Goal: Task Accomplishment & Management: Manage account settings

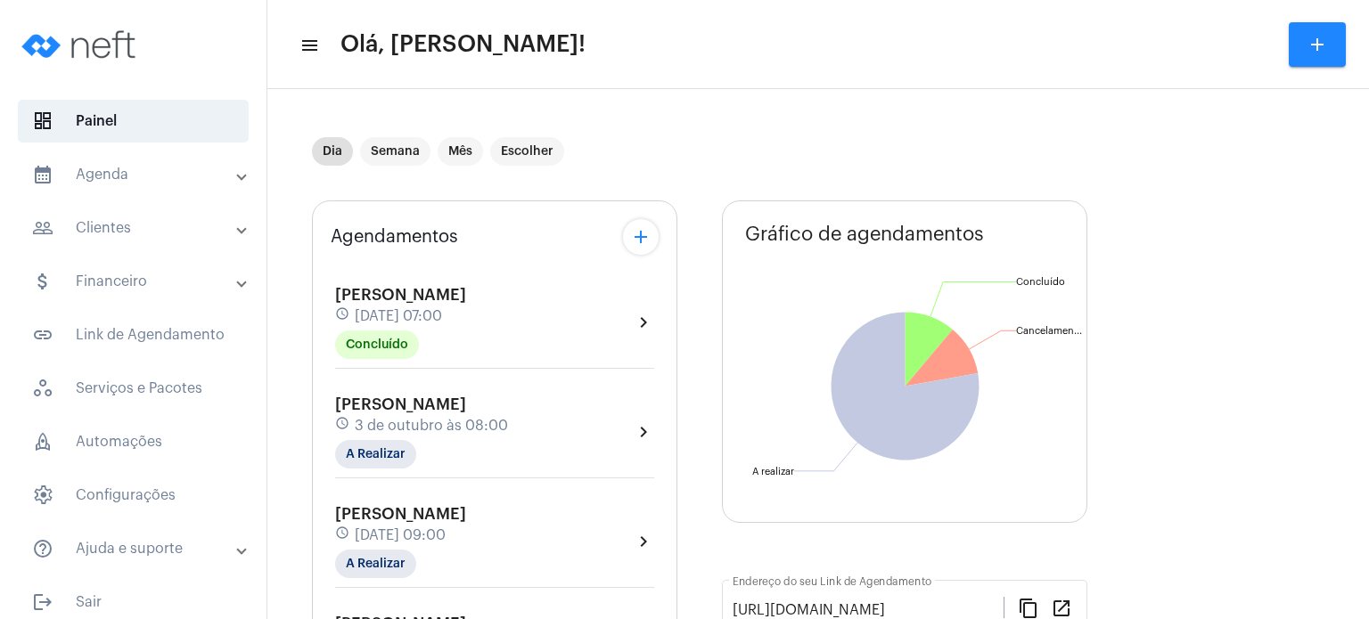
click at [367, 393] on div "[PERSON_NAME] Contini schedule [DATE] 08:00 A Realizar chevron_right" at bounding box center [495, 437] width 328 height 92
click at [367, 418] on span "3 de outubro às 08:00" at bounding box center [431, 426] width 153 height 16
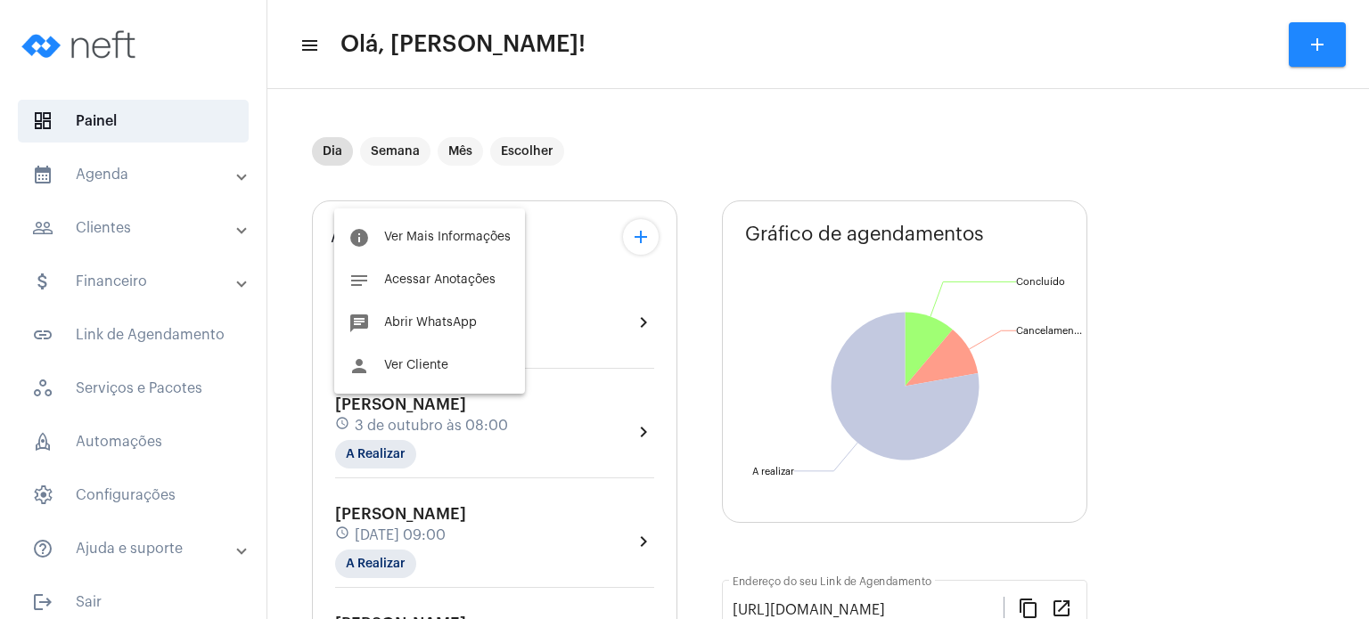
click at [407, 215] on div "info Ver Mais Informações notes Acessar Anotações chat Abrir WhatsApp person Ve…" at bounding box center [429, 301] width 191 height 185
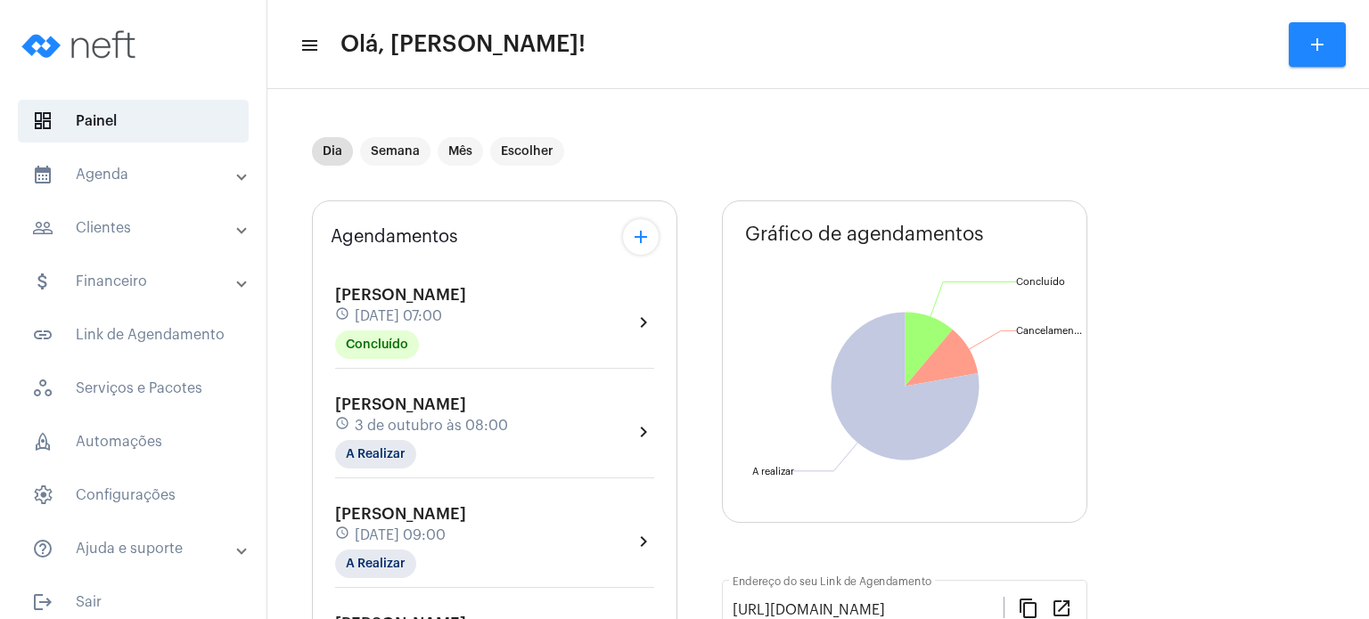
click at [405, 226] on div "Agendamentos add" at bounding box center [495, 237] width 328 height 36
click at [396, 407] on span "[PERSON_NAME]" at bounding box center [400, 405] width 131 height 16
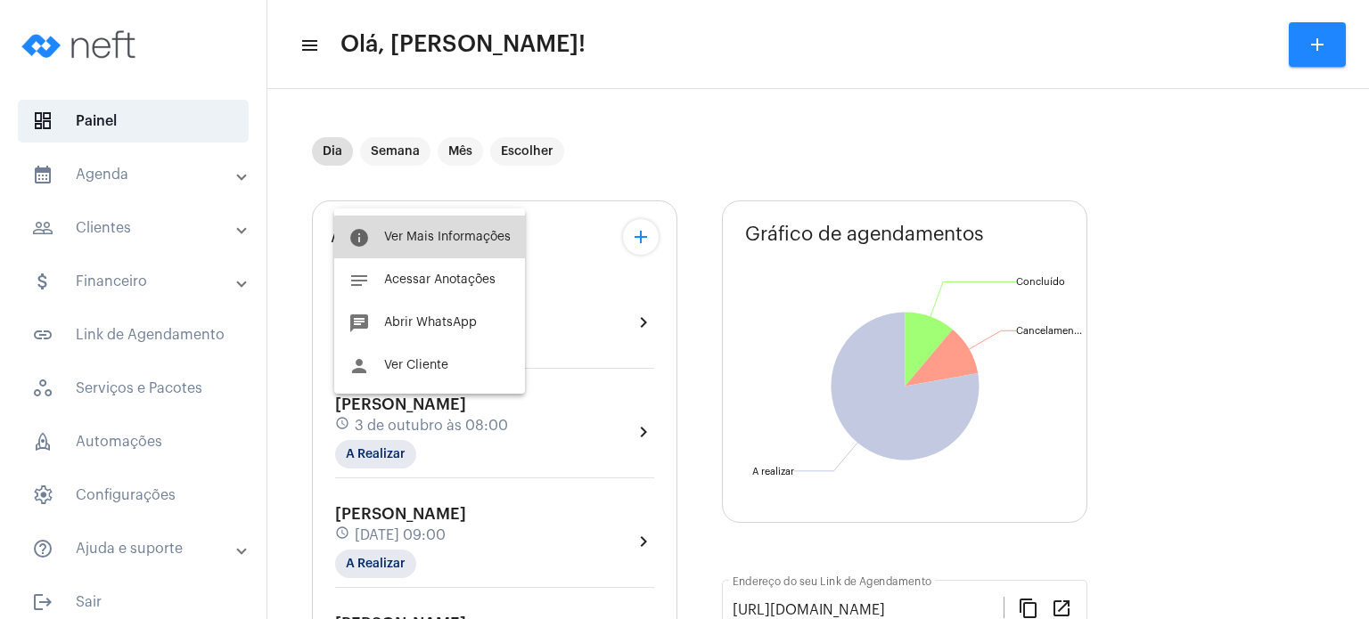
click at [450, 242] on span "Ver Mais Informações" at bounding box center [447, 237] width 127 height 12
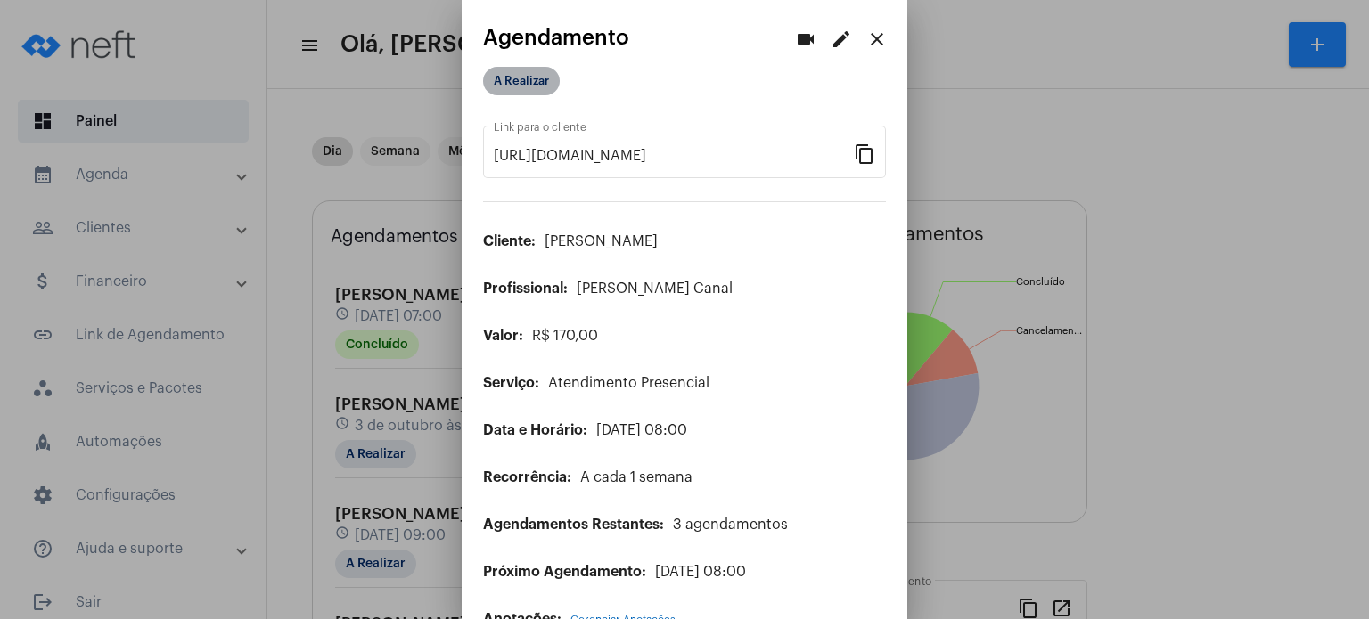
click at [526, 86] on mat-chip "A Realizar" at bounding box center [521, 81] width 77 height 29
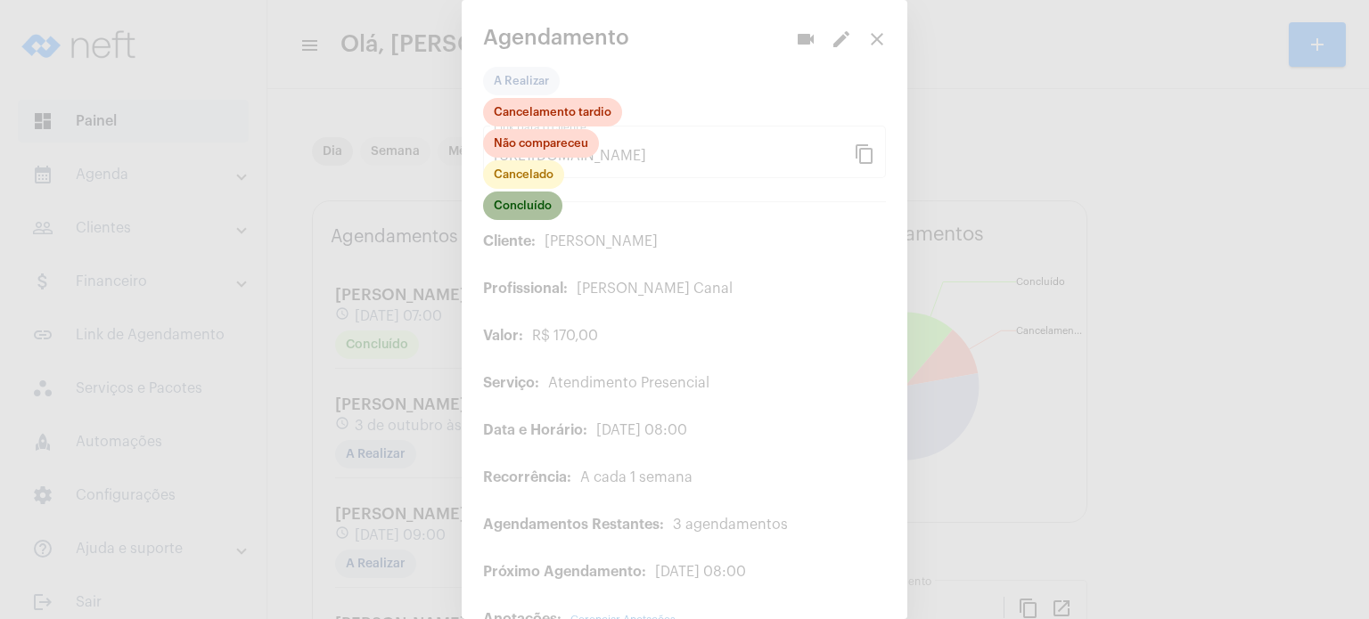
click at [535, 216] on mat-chip "Concluído" at bounding box center [522, 206] width 79 height 29
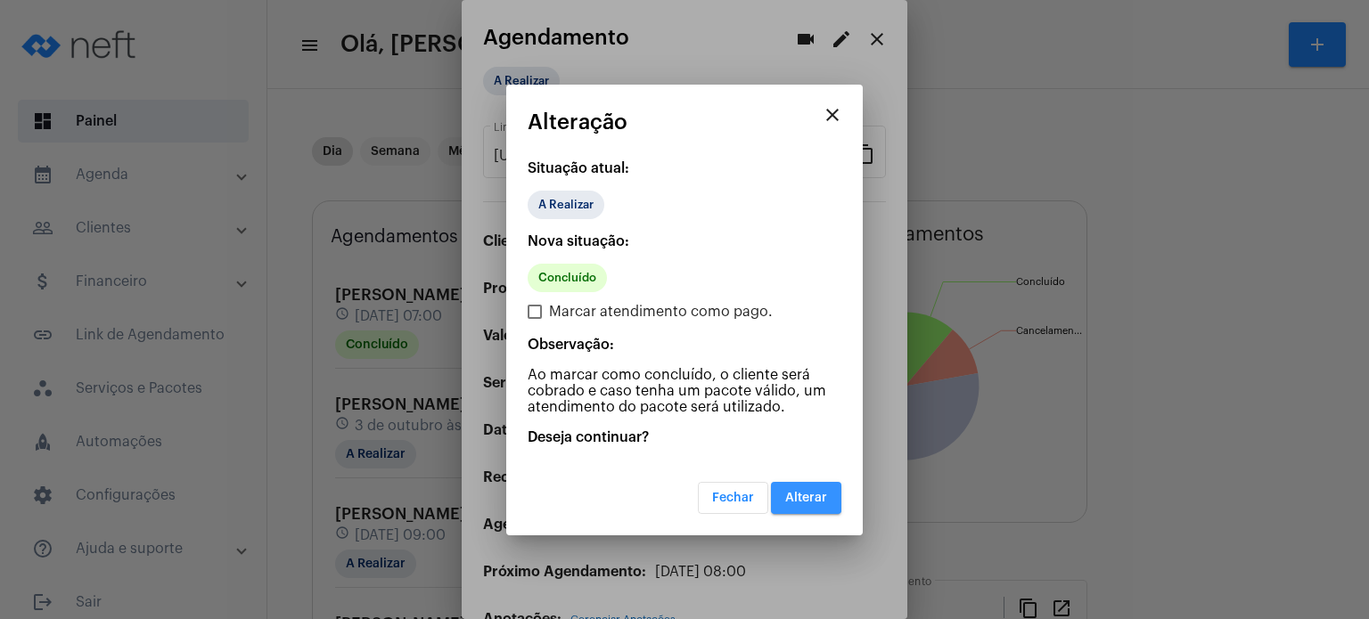
click at [800, 489] on button "Alterar" at bounding box center [806, 498] width 70 height 32
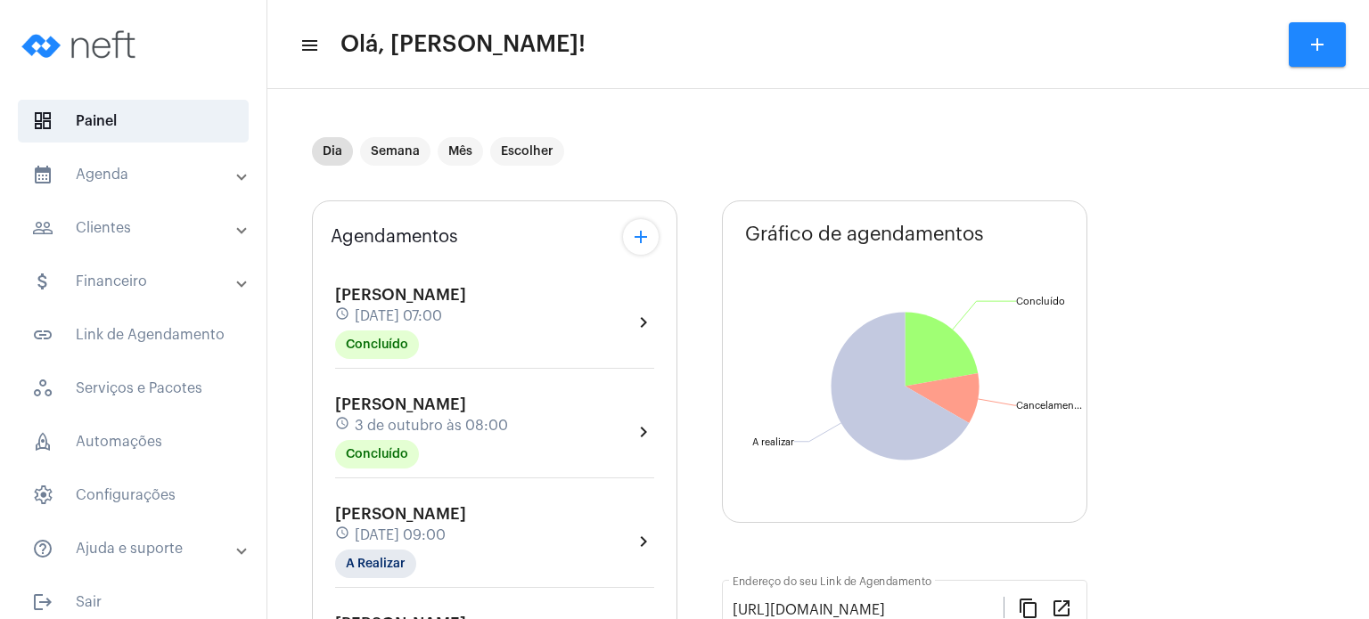
click at [398, 418] on span "3 de outubro às 08:00" at bounding box center [431, 426] width 153 height 16
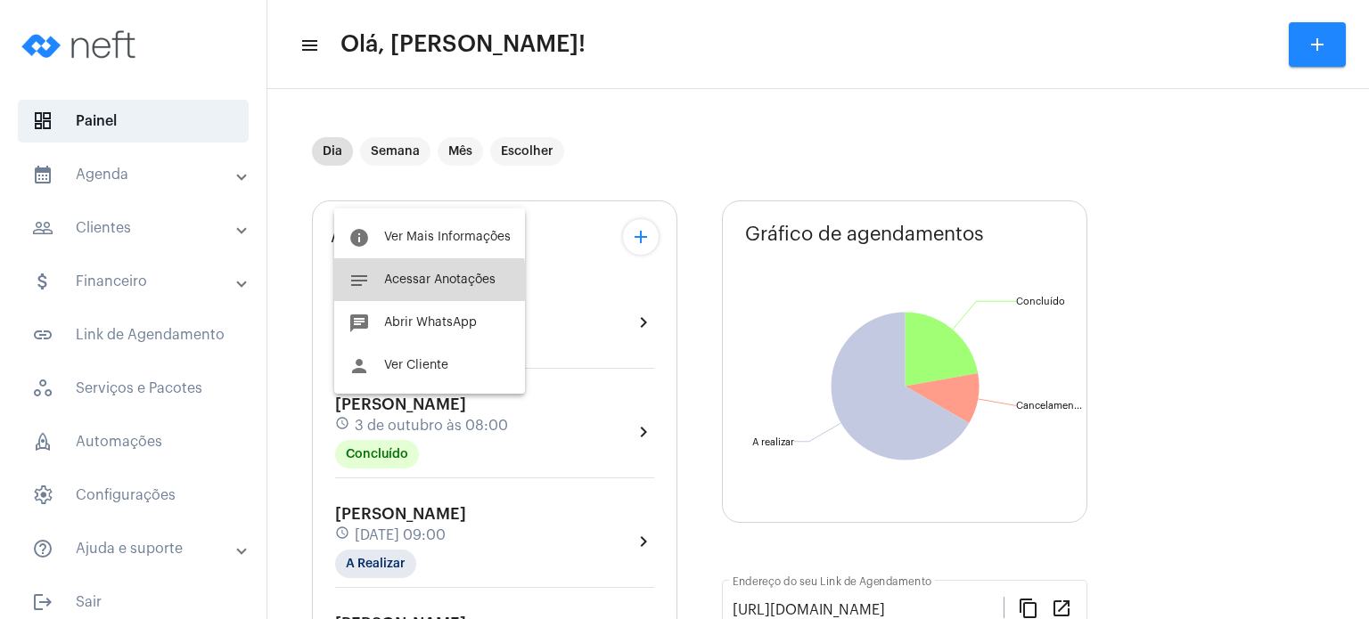
click at [424, 283] on span "Acessar Anotações" at bounding box center [439, 280] width 111 height 12
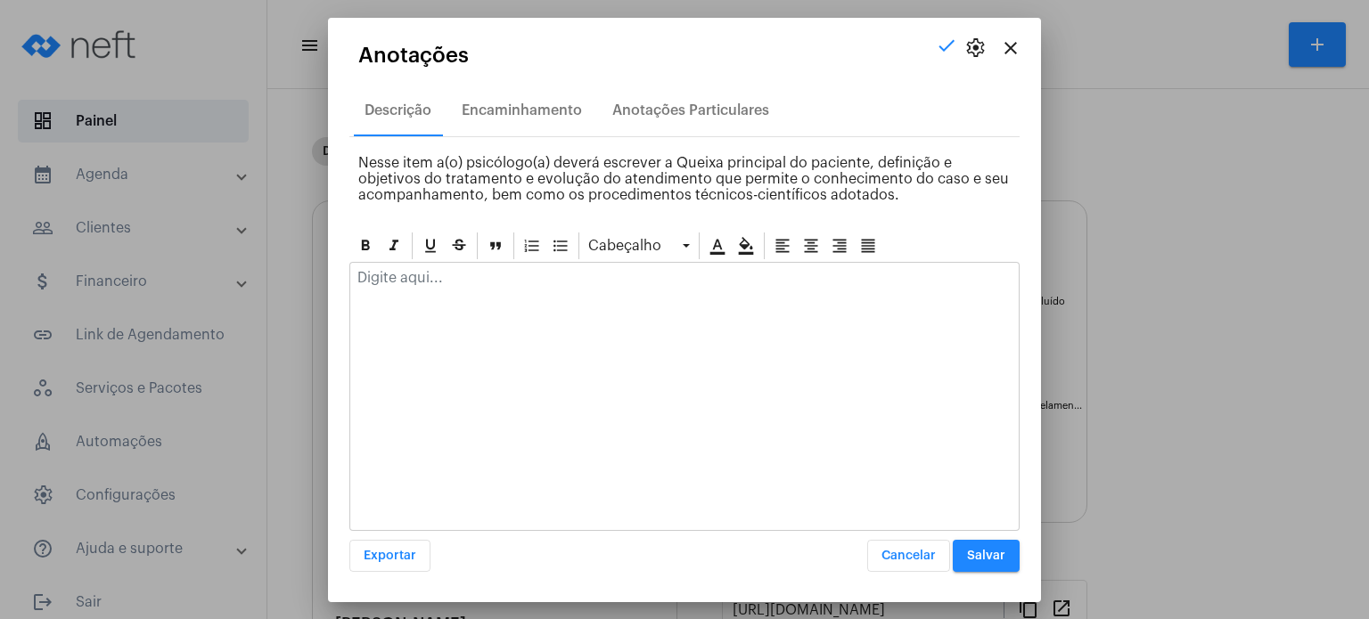
click at [424, 283] on p at bounding box center [684, 278] width 654 height 16
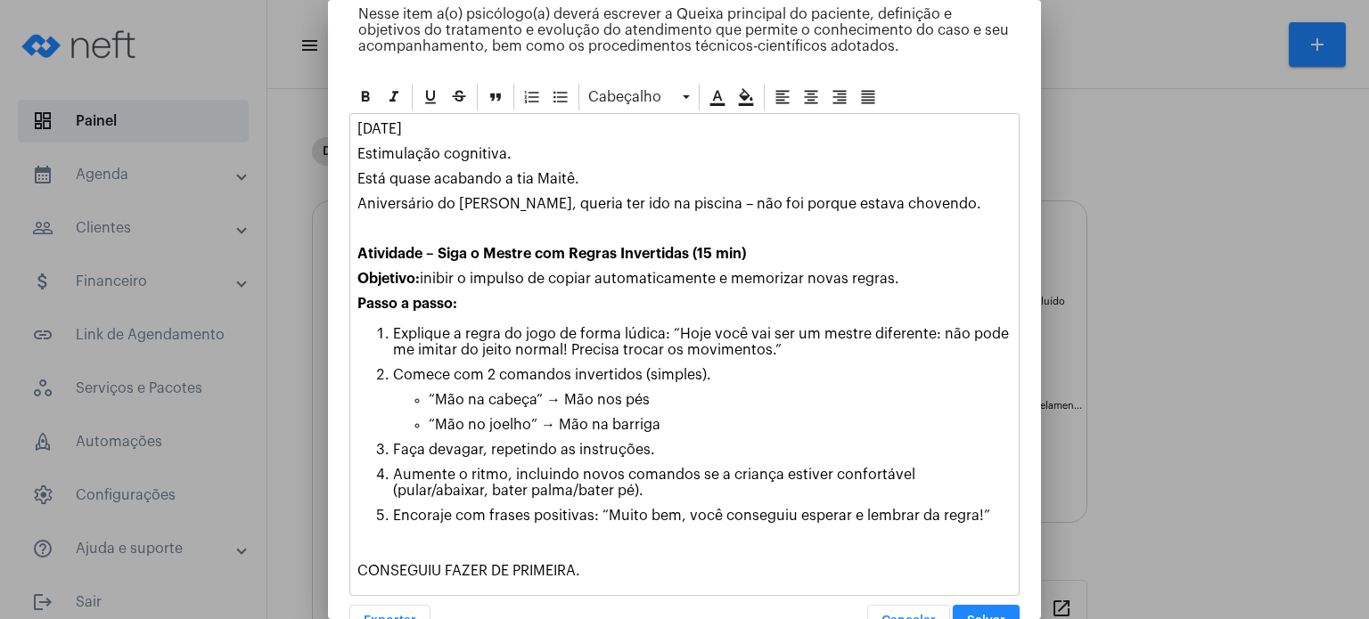
scroll to position [172, 0]
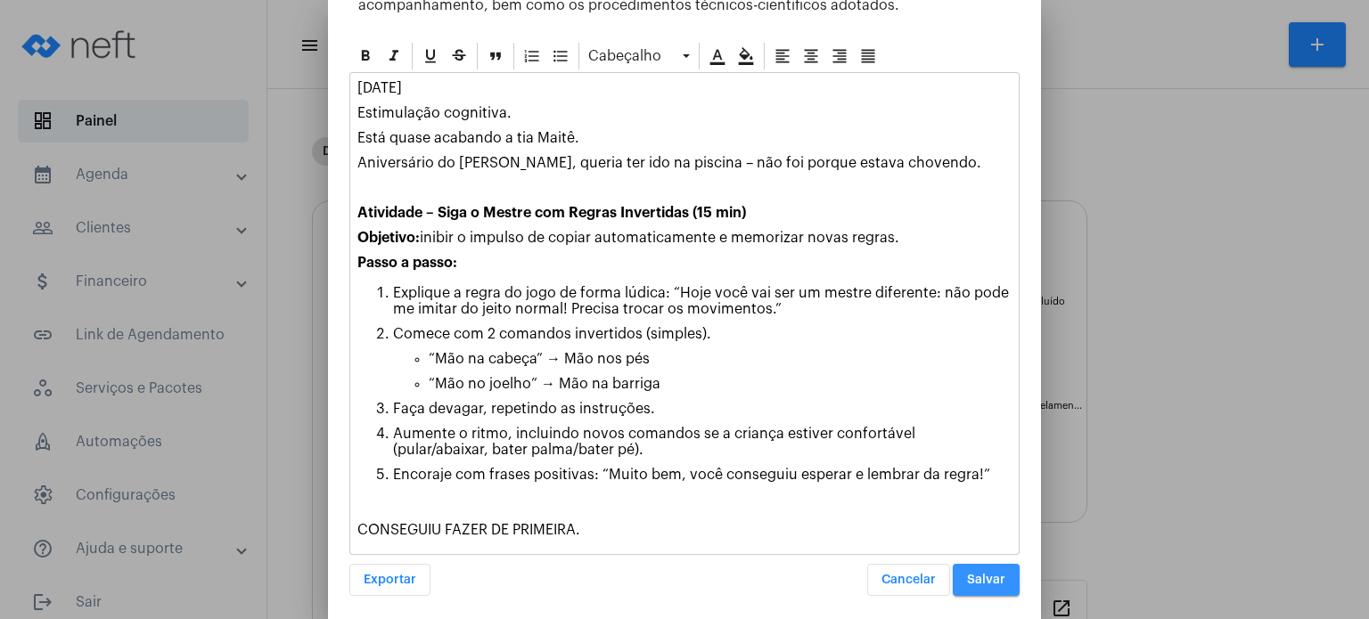
click at [989, 574] on span "Salvar" at bounding box center [986, 580] width 38 height 12
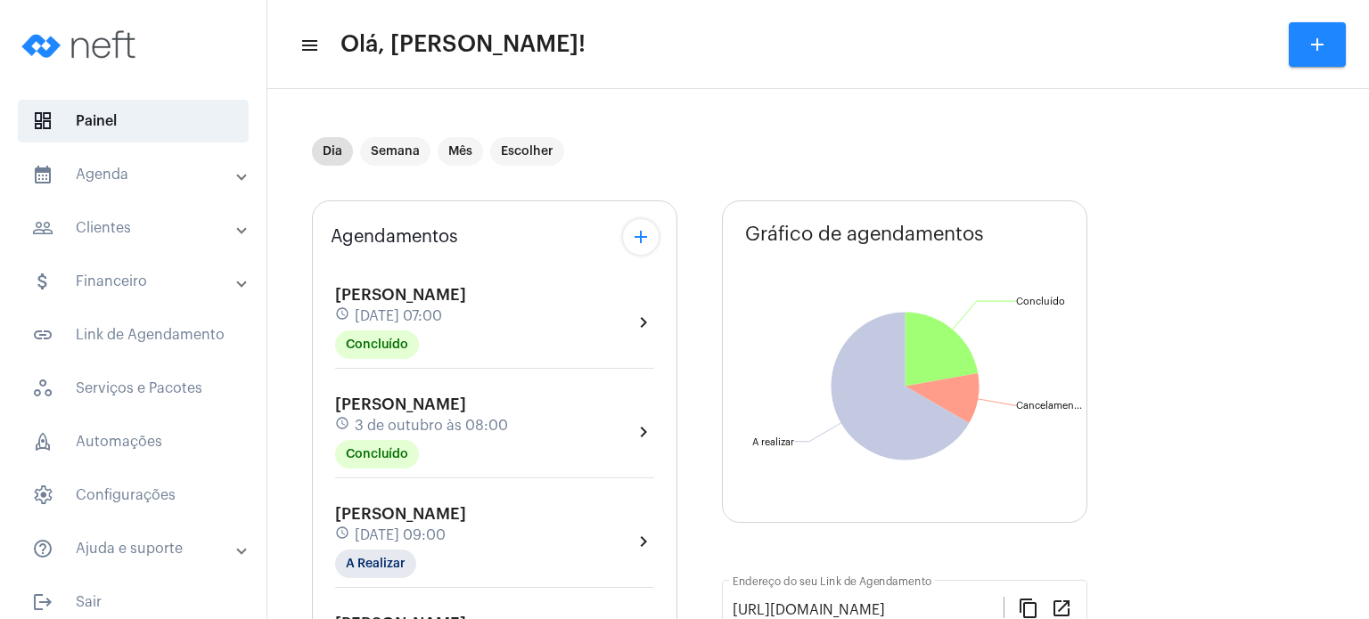
click at [446, 528] on span "[DATE] 09:00" at bounding box center [400, 536] width 91 height 16
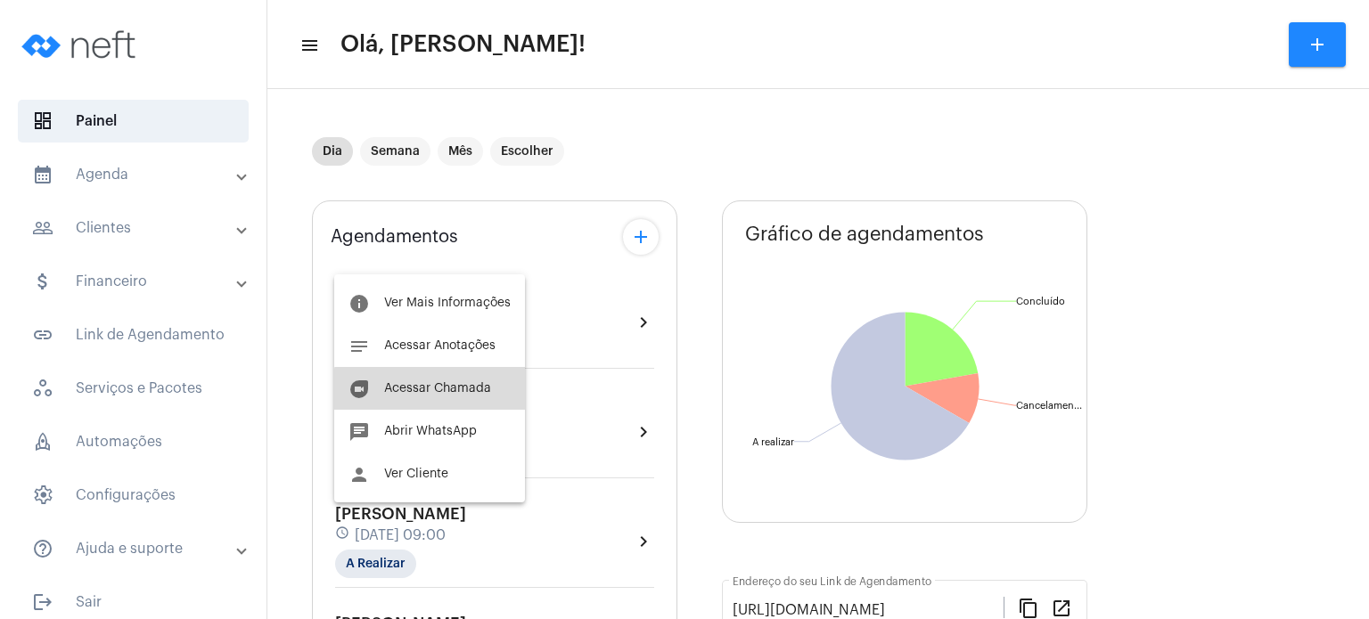
click at [472, 404] on button "duo [PERSON_NAME]" at bounding box center [429, 388] width 191 height 43
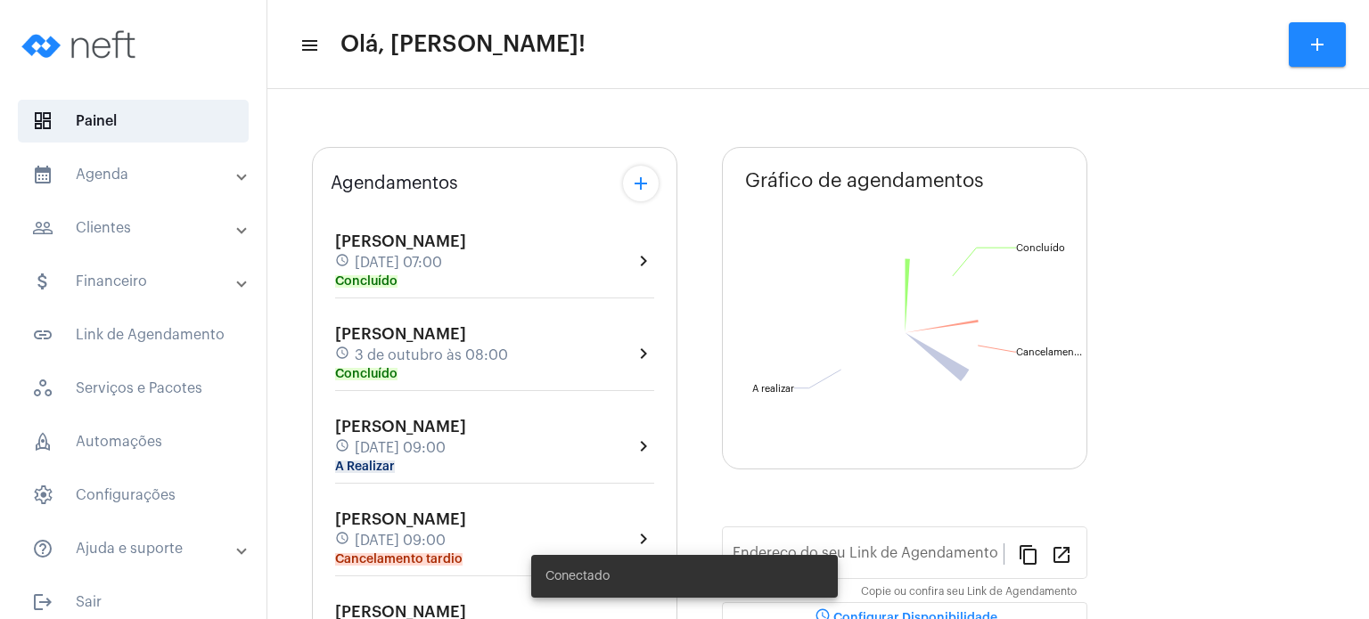
type input "[URL][DOMAIN_NAME]"
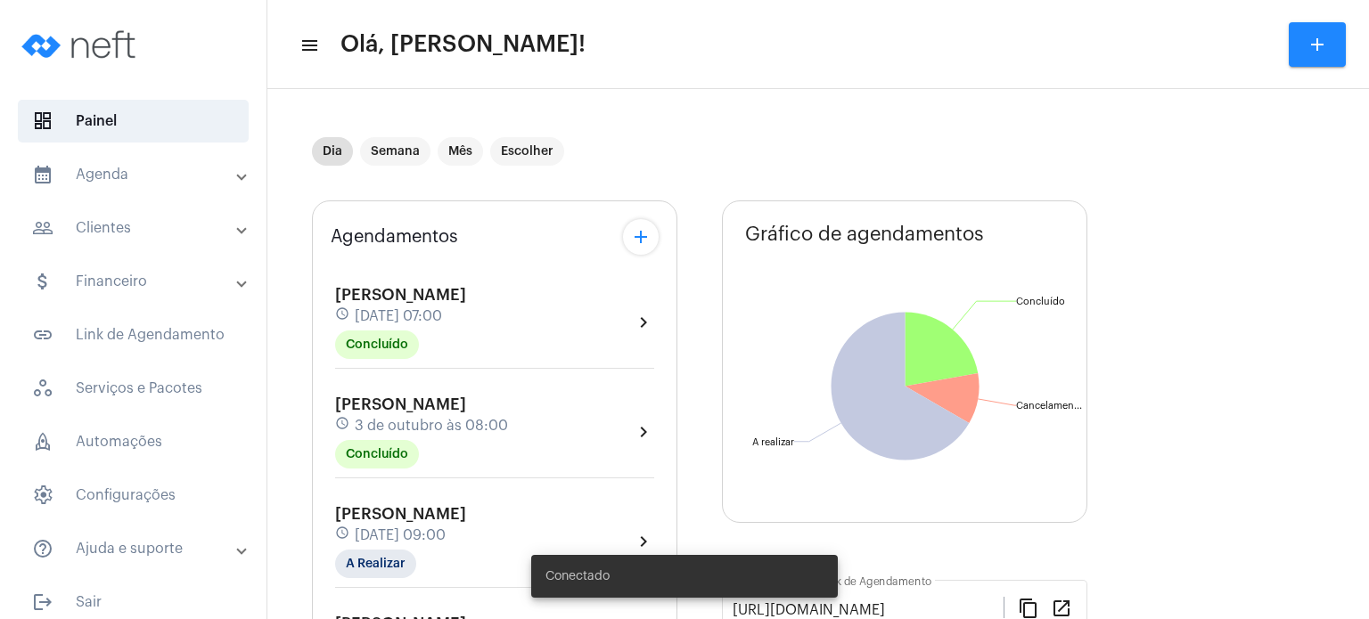
click at [418, 401] on span "[PERSON_NAME]" at bounding box center [400, 405] width 131 height 16
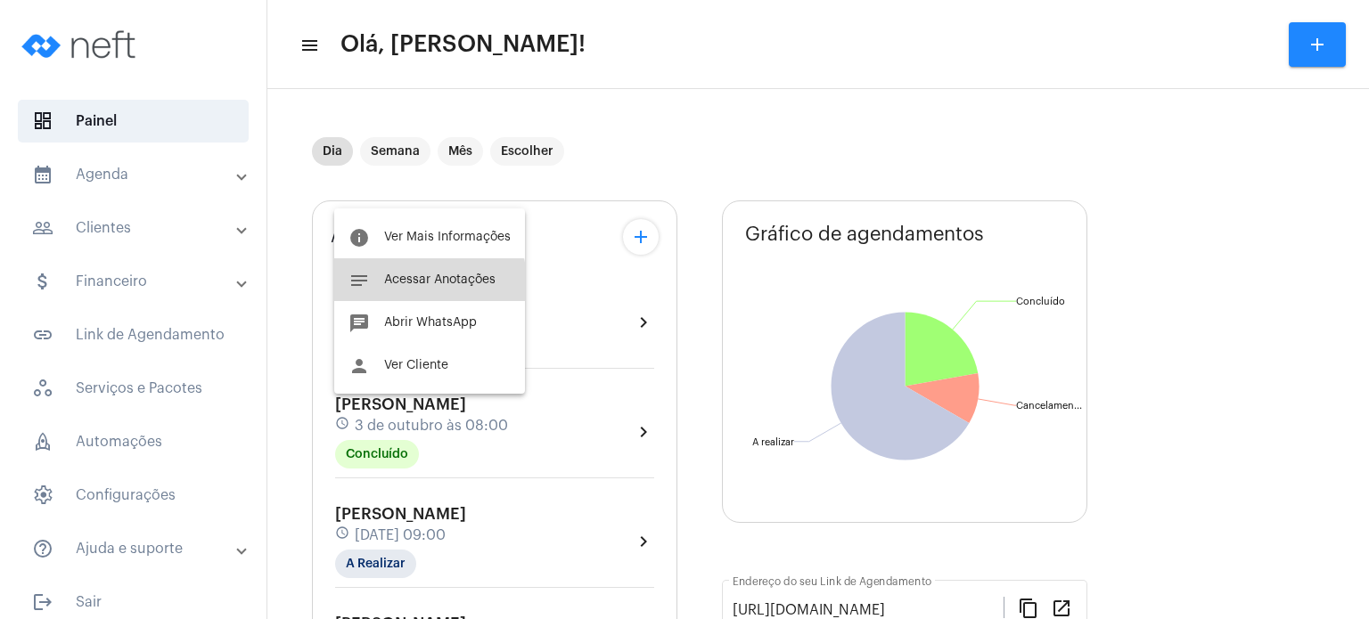
click at [421, 286] on button "notes Acessar Anotações" at bounding box center [429, 279] width 191 height 43
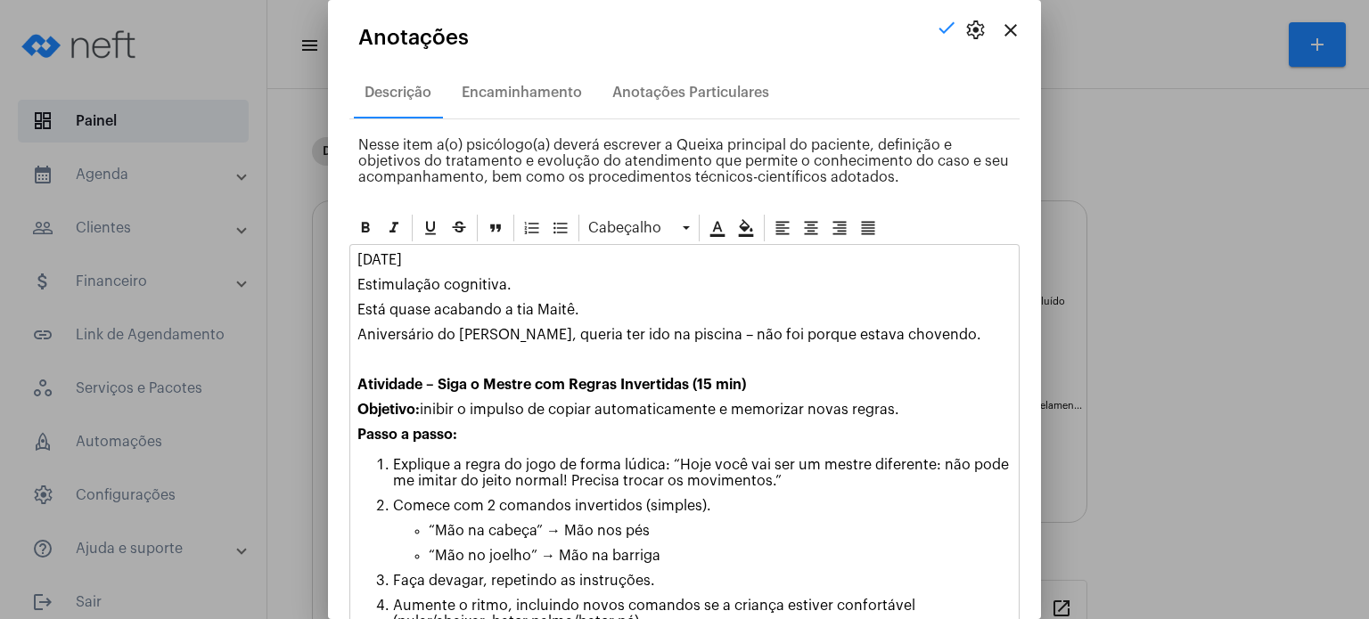
click at [357, 259] on p "[DATE]" at bounding box center [684, 260] width 654 height 16
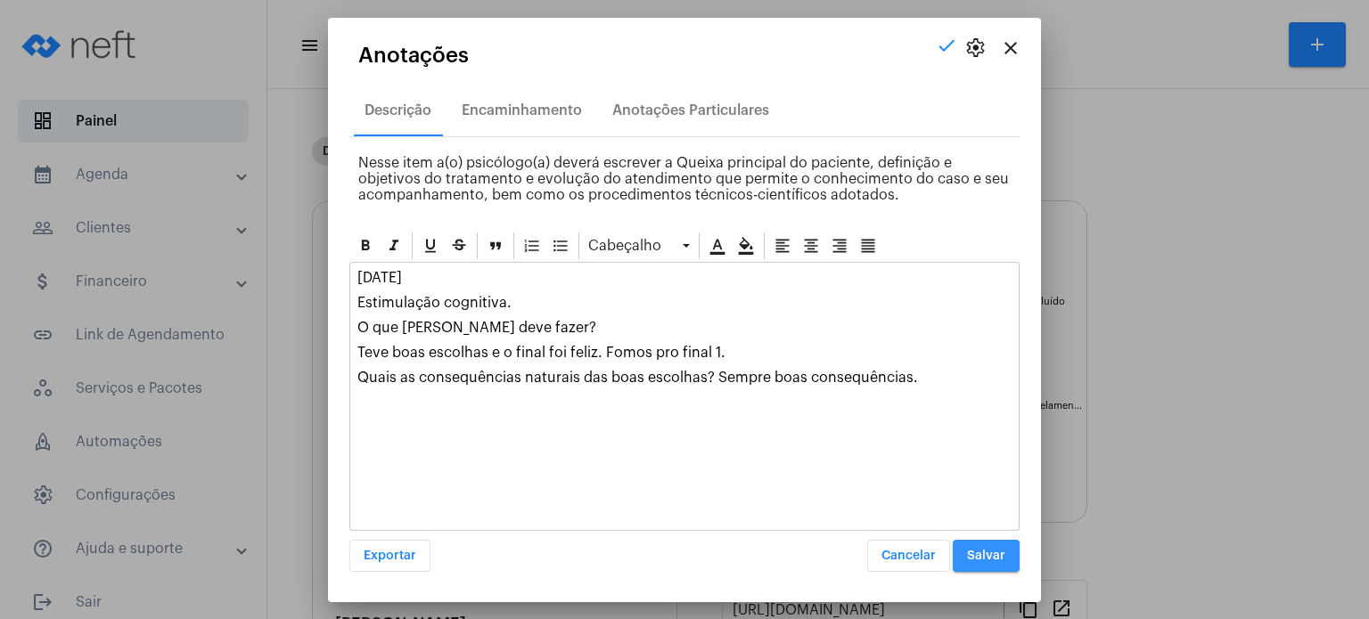
click at [995, 555] on span "Salvar" at bounding box center [986, 556] width 38 height 12
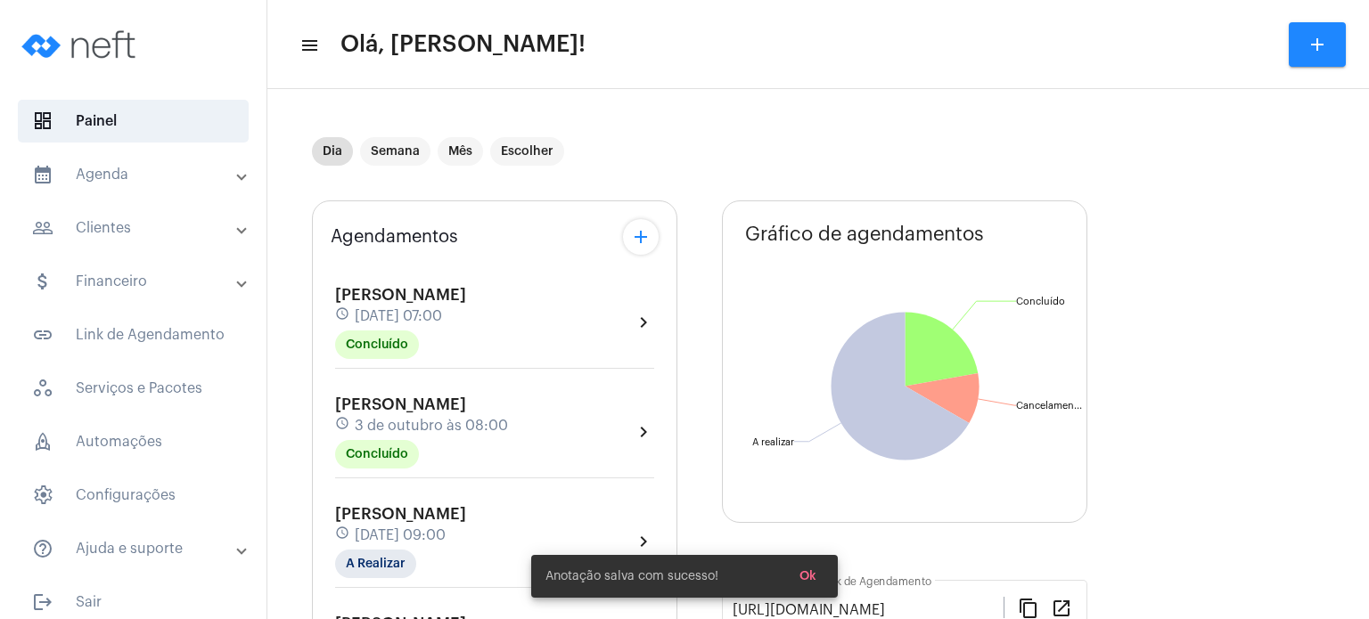
click at [466, 302] on div "Lorenzo Brunelli Colodetti schedule 3 de outubro às 07:00 Concluído" at bounding box center [400, 322] width 131 height 73
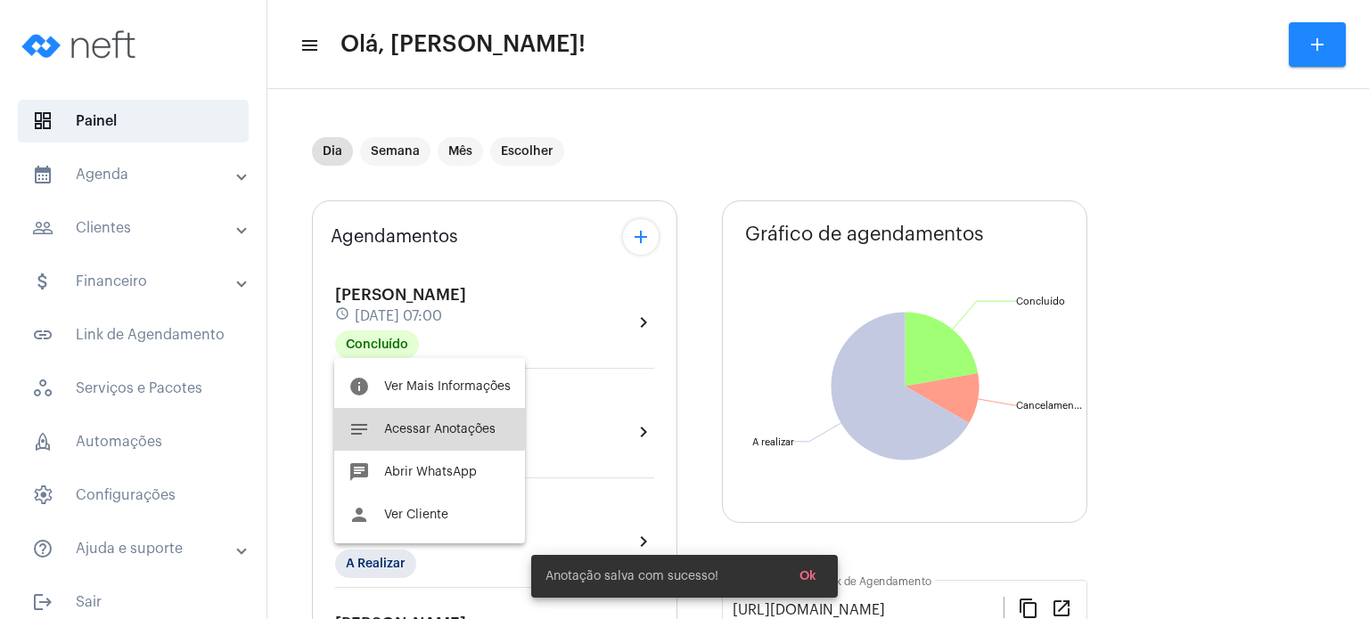
click at [409, 423] on span "Acessar Anotações" at bounding box center [439, 429] width 111 height 12
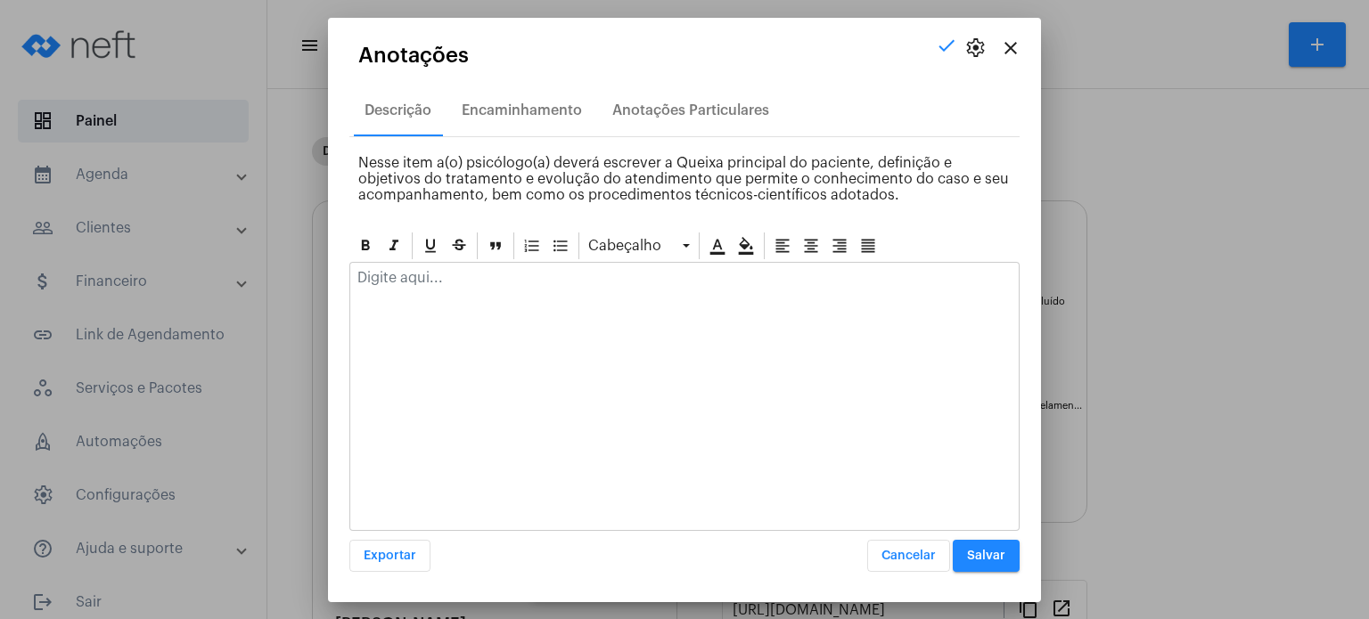
click at [452, 275] on p at bounding box center [684, 278] width 654 height 16
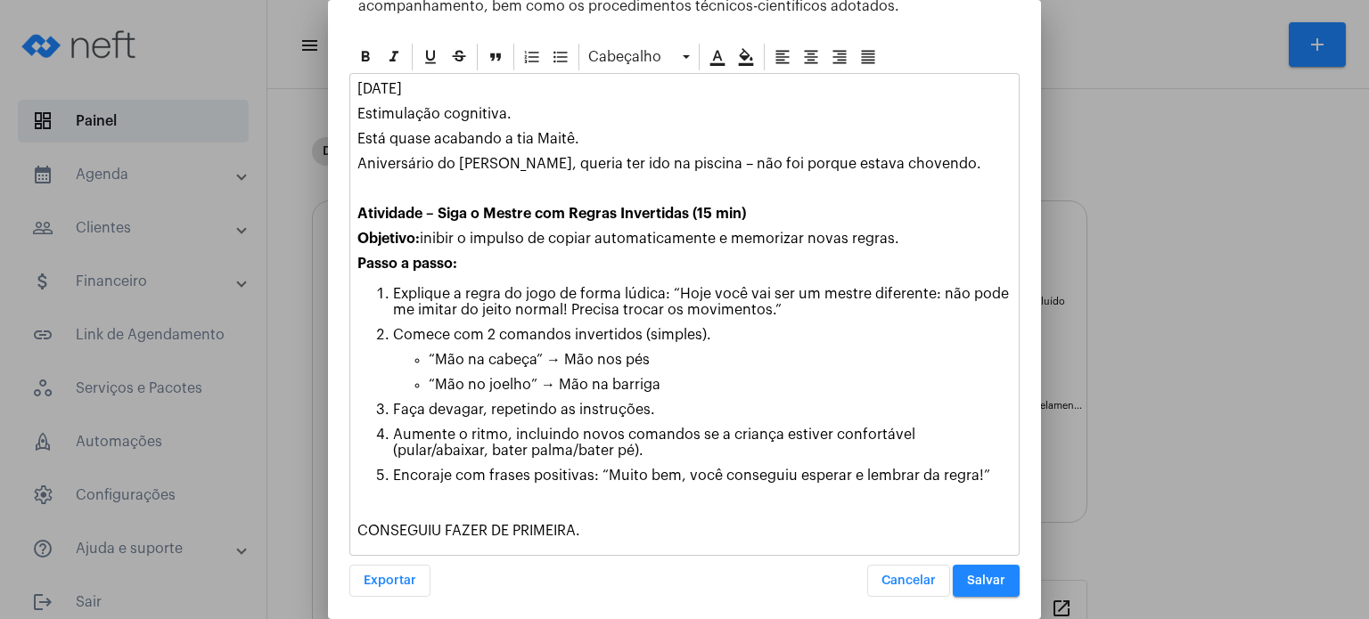
scroll to position [172, 0]
click at [997, 584] on button "Salvar" at bounding box center [986, 580] width 67 height 32
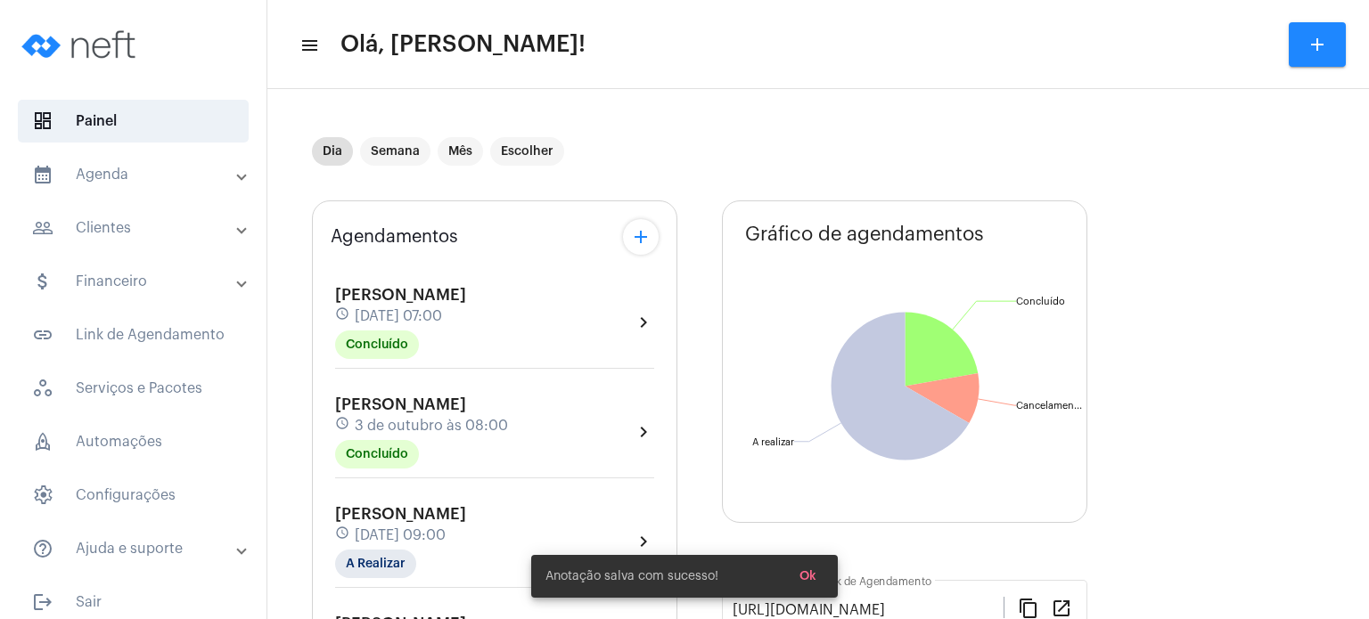
click at [436, 531] on span "[DATE] 09:00" at bounding box center [400, 536] width 91 height 16
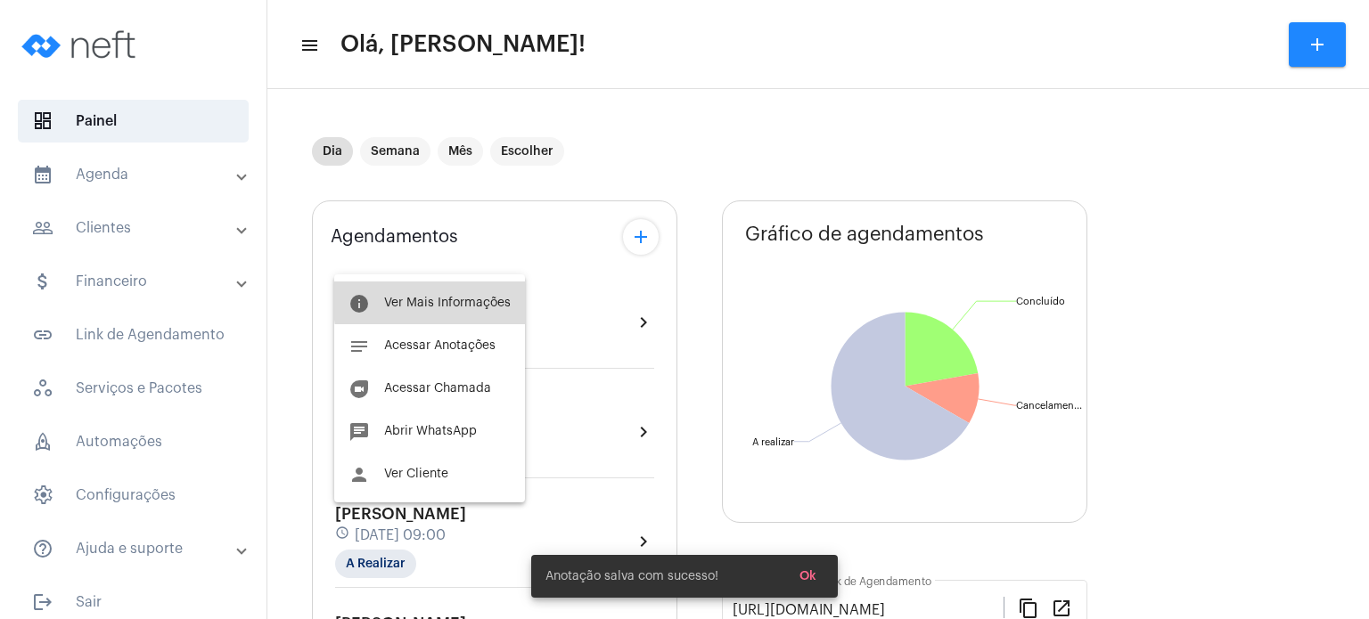
click at [462, 299] on span "Ver Mais Informações" at bounding box center [447, 303] width 127 height 12
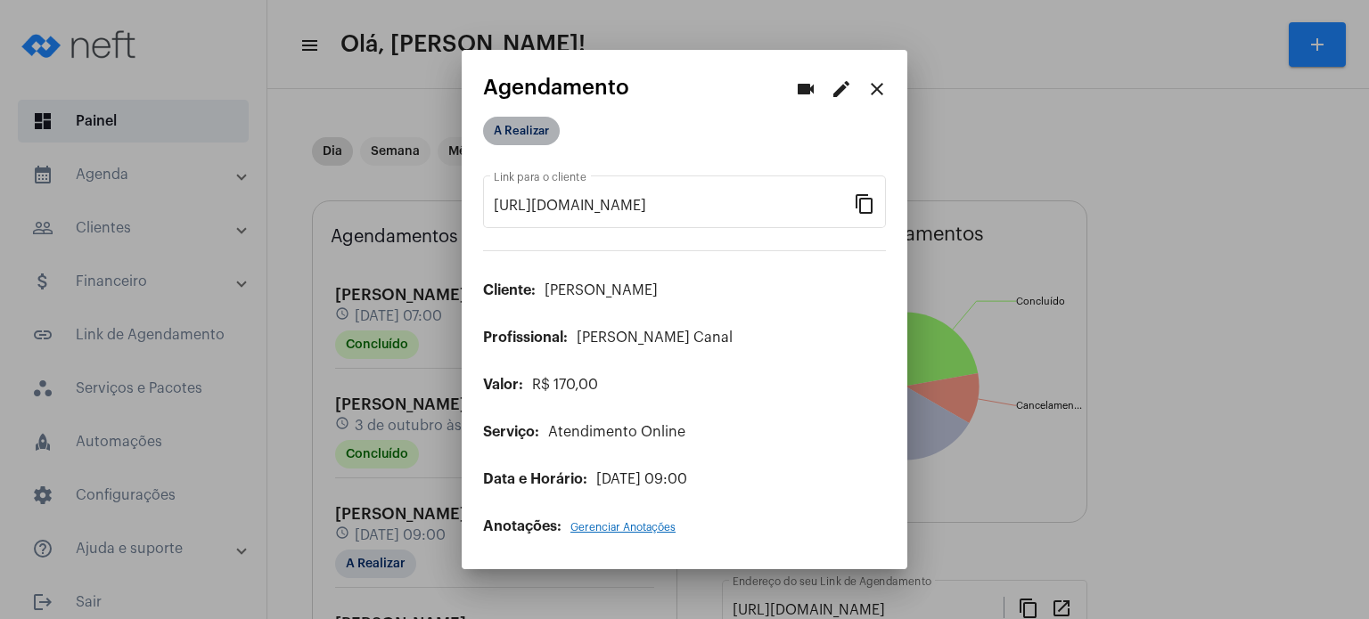
click at [527, 135] on mat-chip "A Realizar" at bounding box center [521, 131] width 77 height 29
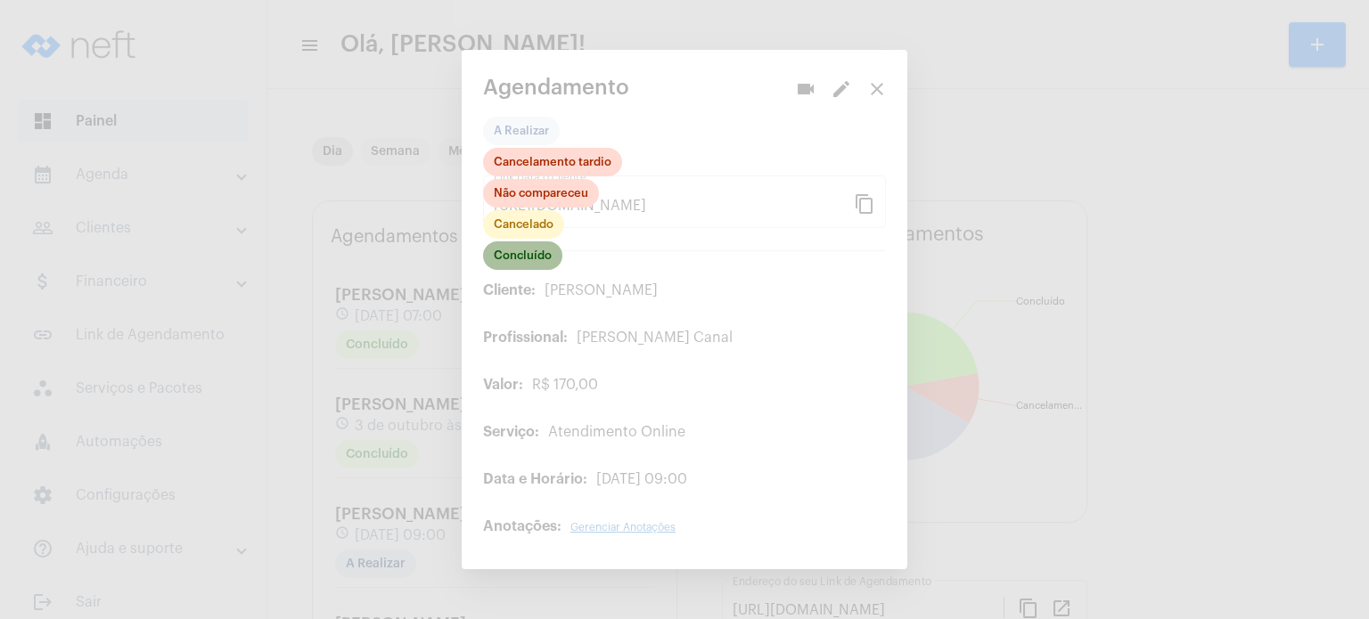
click at [507, 251] on mat-chip "Concluído" at bounding box center [522, 256] width 79 height 29
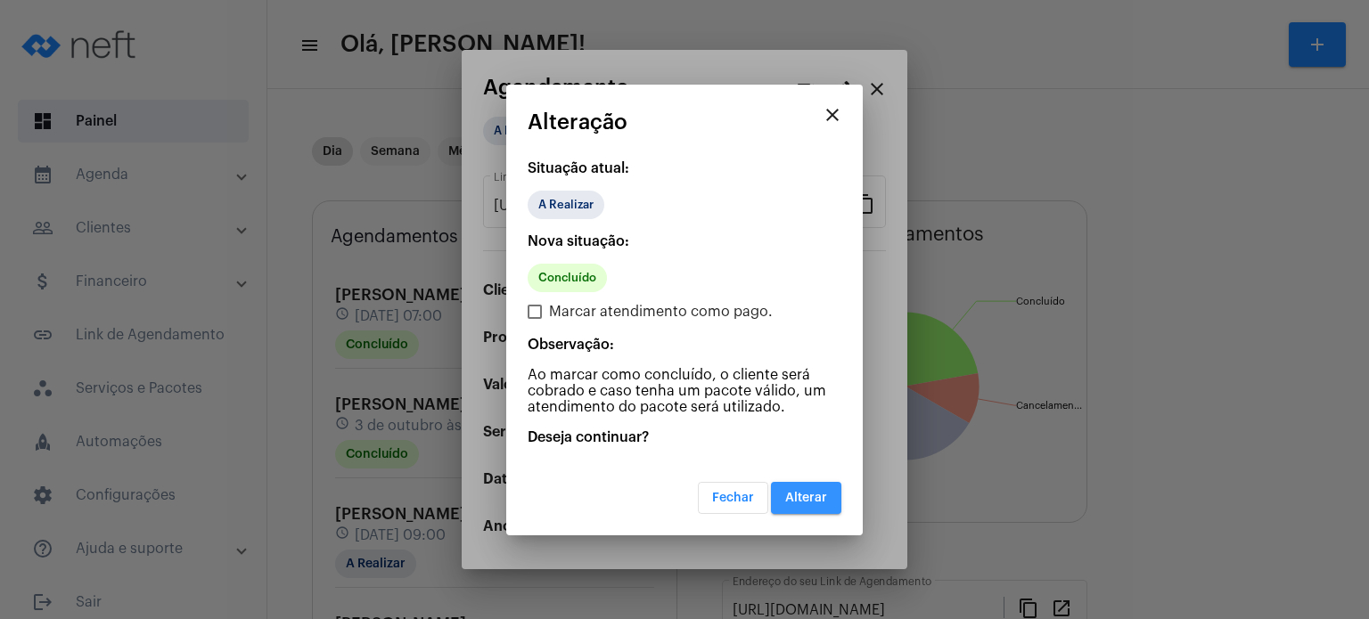
click at [797, 484] on button "Alterar" at bounding box center [806, 498] width 70 height 32
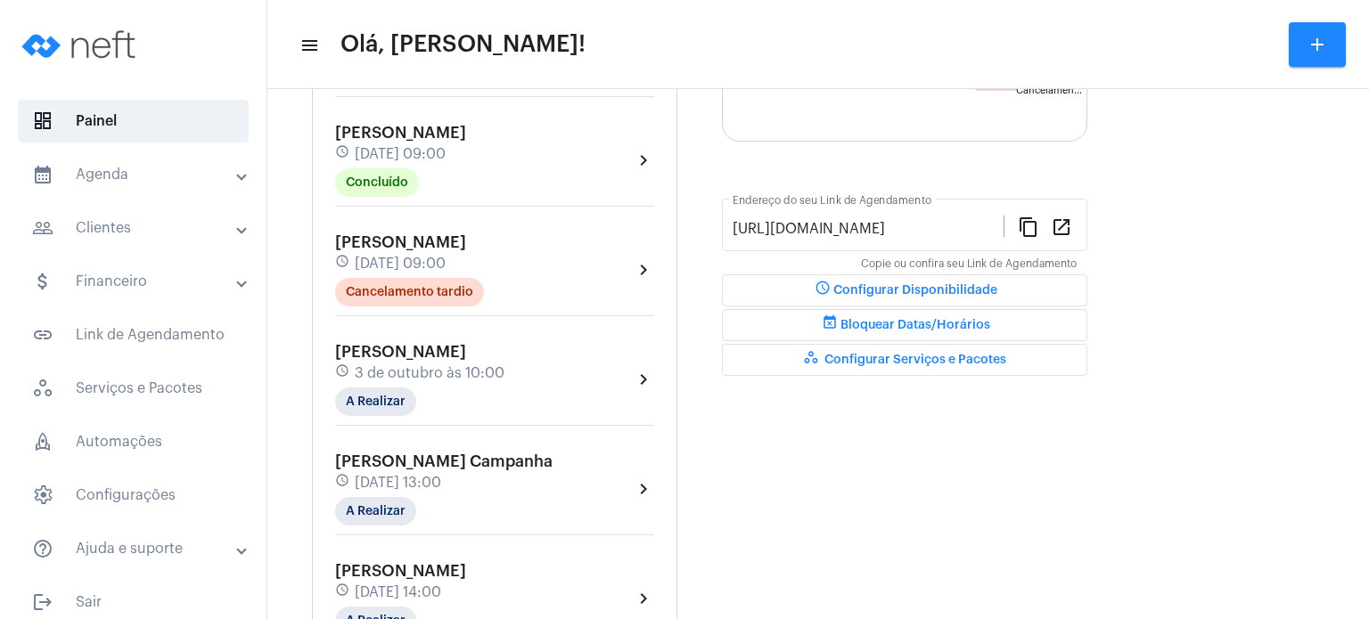
scroll to position [392, 0]
